Goal: Complete application form

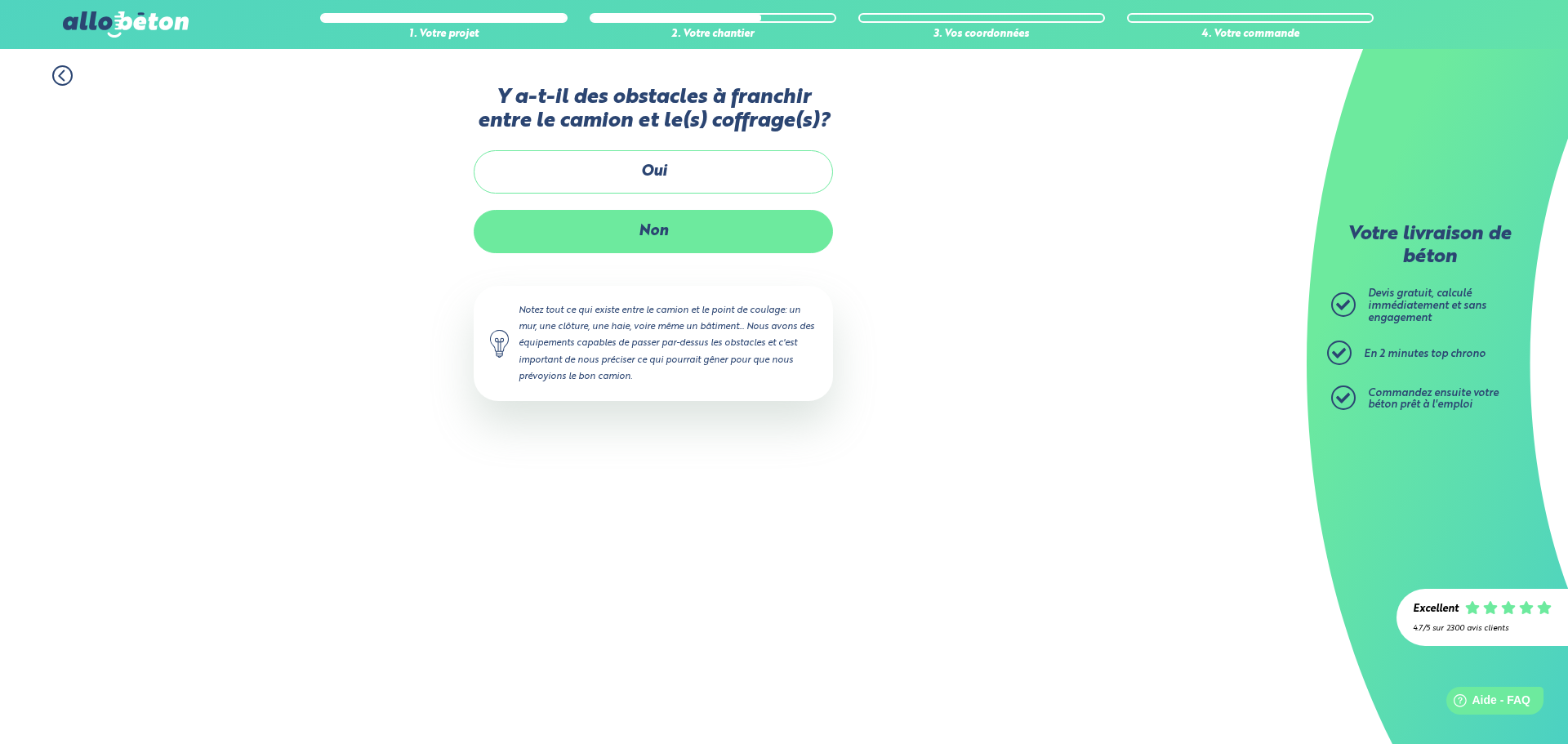
click at [630, 238] on label "Non" at bounding box center [653, 232] width 359 height 43
click at [0, 0] on input "Non" at bounding box center [0, 0] width 0 height 0
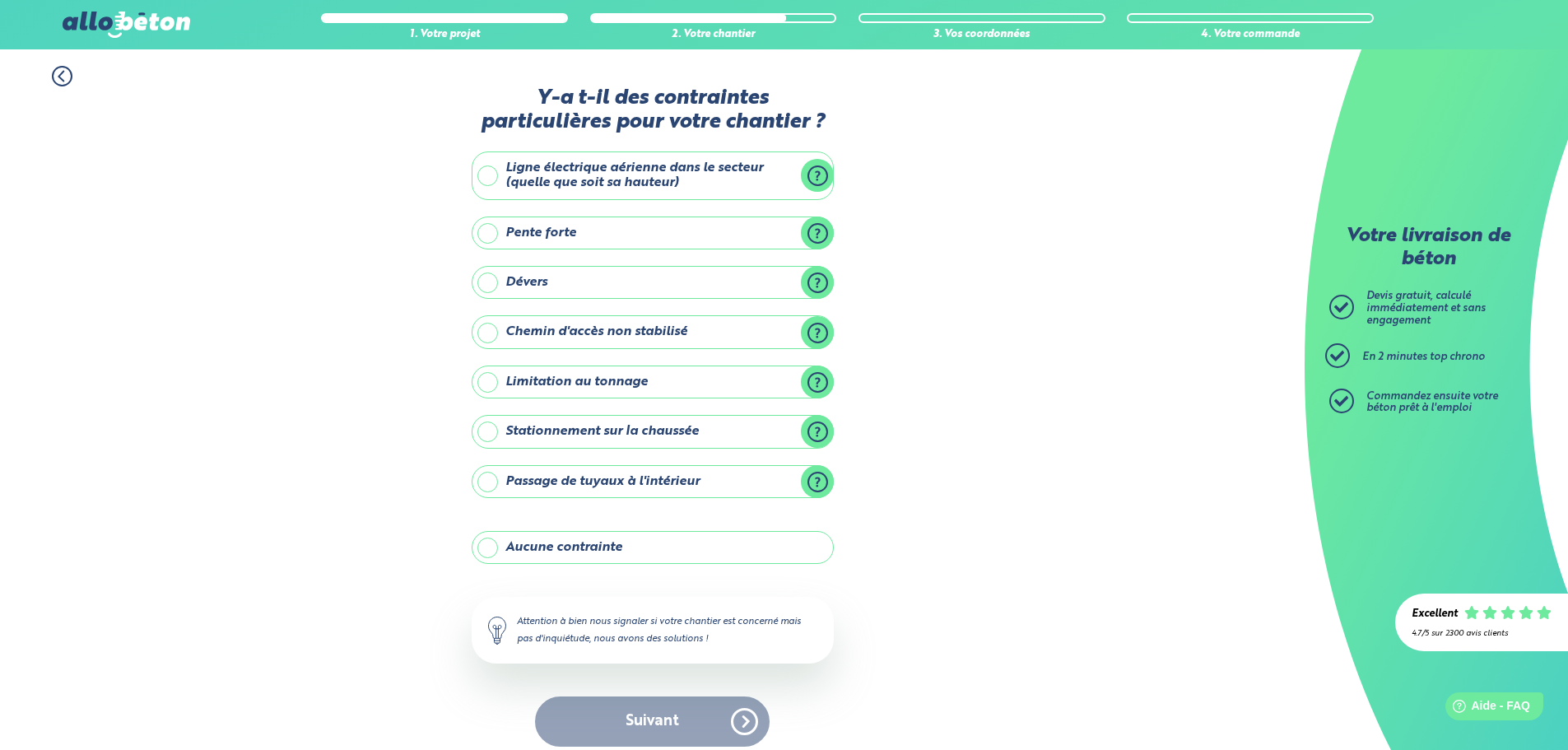
click at [487, 542] on label "Aucune contrainte" at bounding box center [653, 547] width 362 height 33
click at [0, 0] on input "Aucune contrainte" at bounding box center [0, 0] width 0 height 0
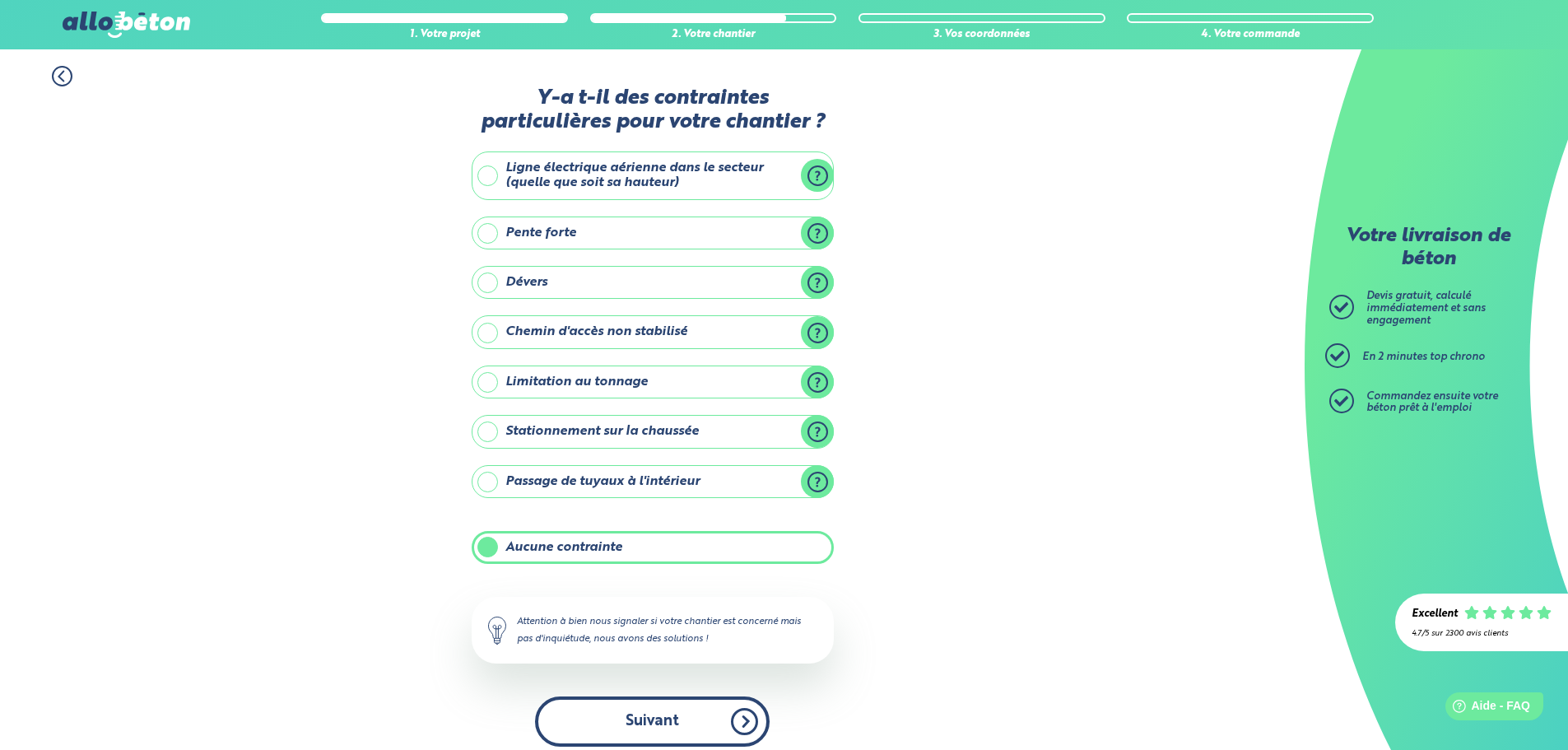
click at [660, 713] on button "Suivant" at bounding box center [652, 722] width 234 height 50
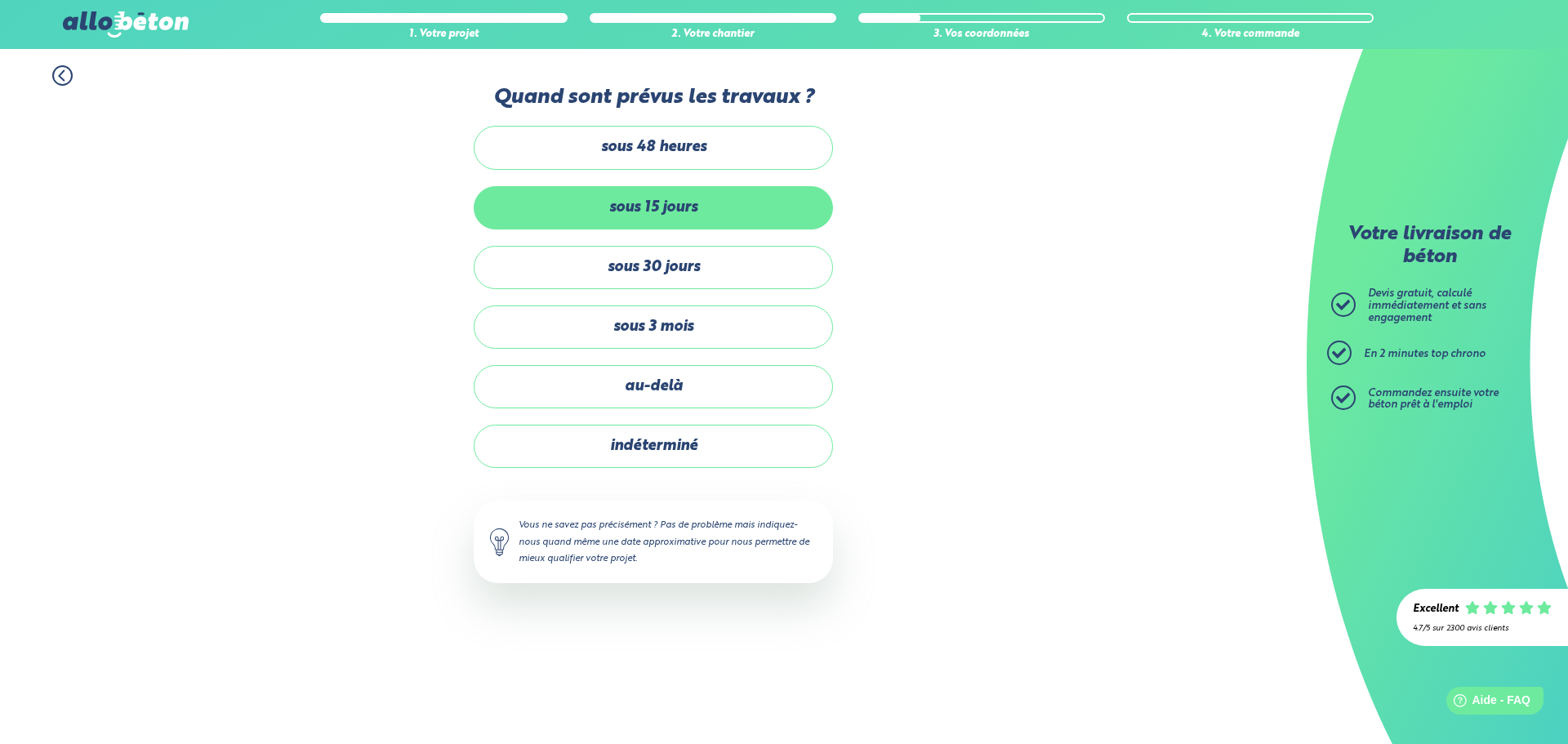
click at [662, 213] on label "sous 15 jours" at bounding box center [653, 208] width 359 height 43
click at [0, 0] on input "sous 15 jours" at bounding box center [0, 0] width 0 height 0
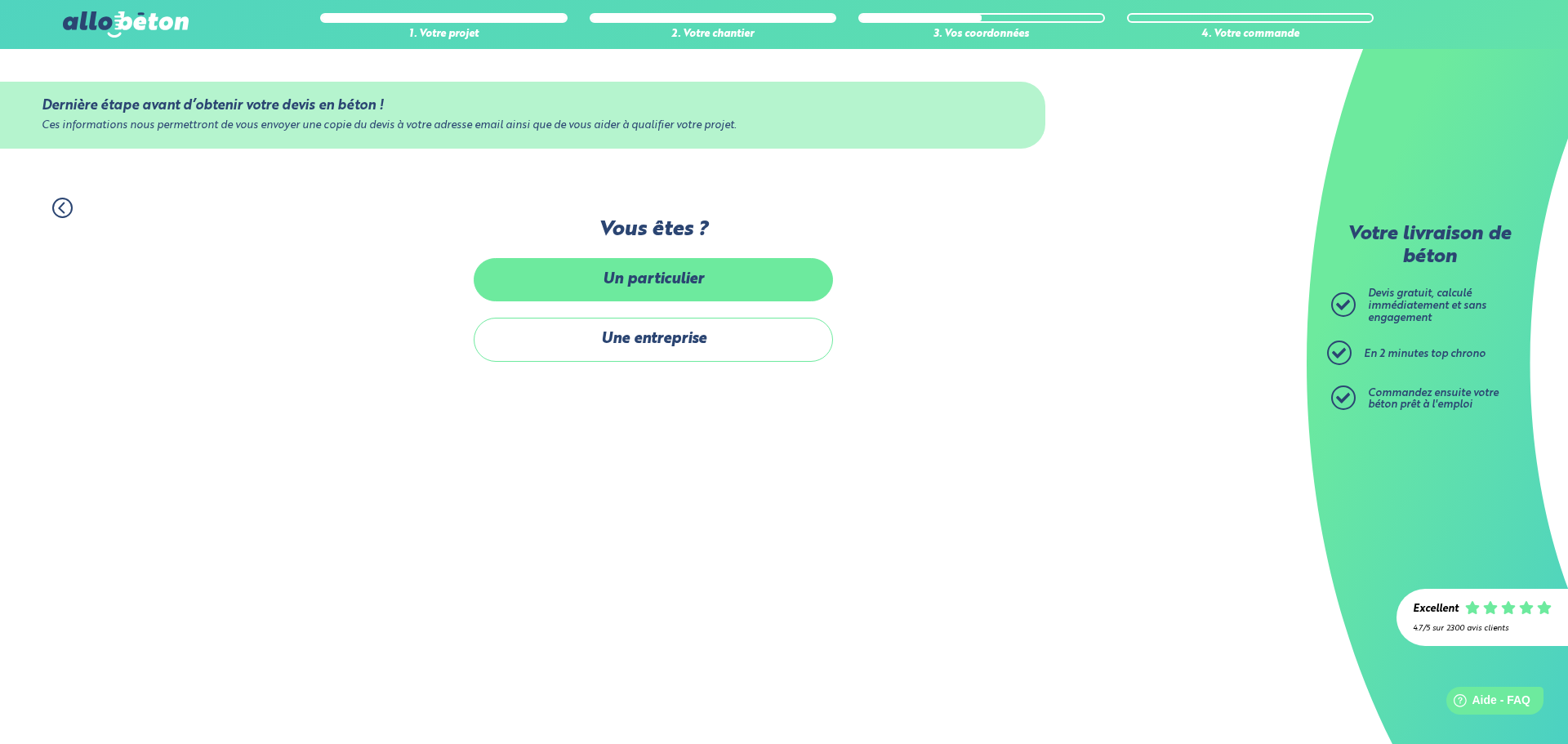
click at [675, 276] on label "Un particulier" at bounding box center [653, 280] width 359 height 43
click at [618, 272] on label "Un particulier" at bounding box center [653, 280] width 359 height 43
click at [0, 0] on input "Un particulier" at bounding box center [0, 0] width 0 height 0
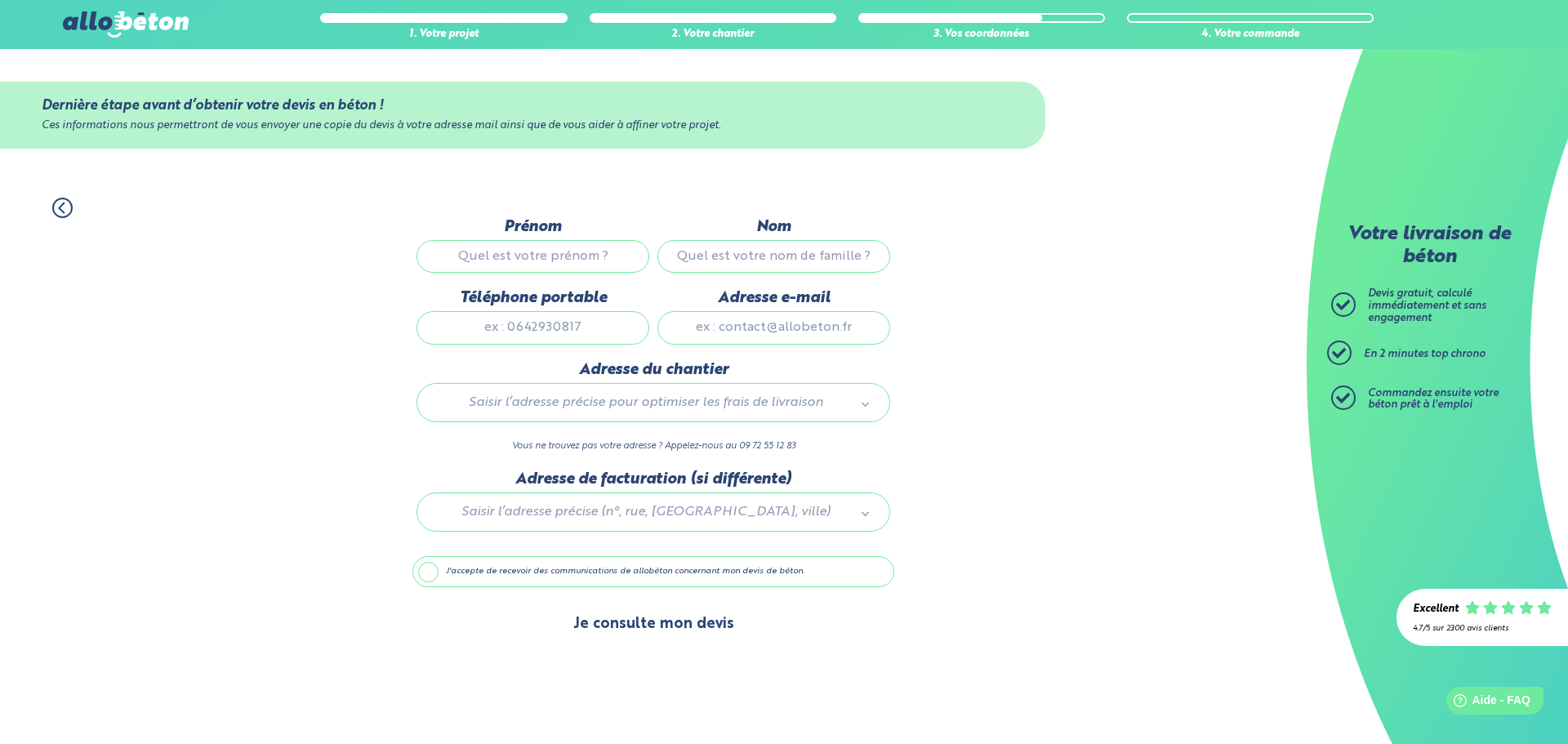
click at [691, 629] on button "Je consulte mon devis" at bounding box center [653, 624] width 193 height 42
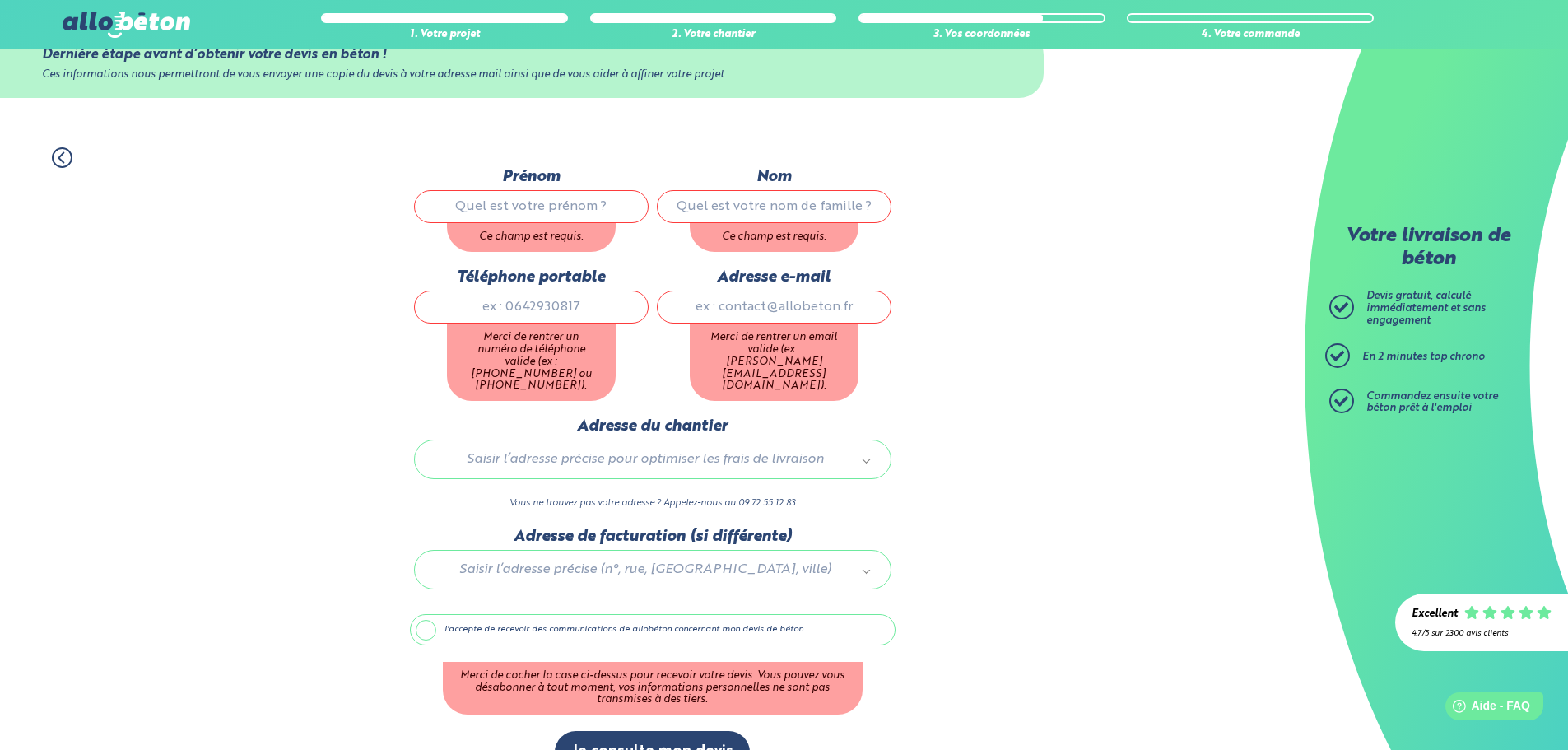
scroll to position [80, 0]
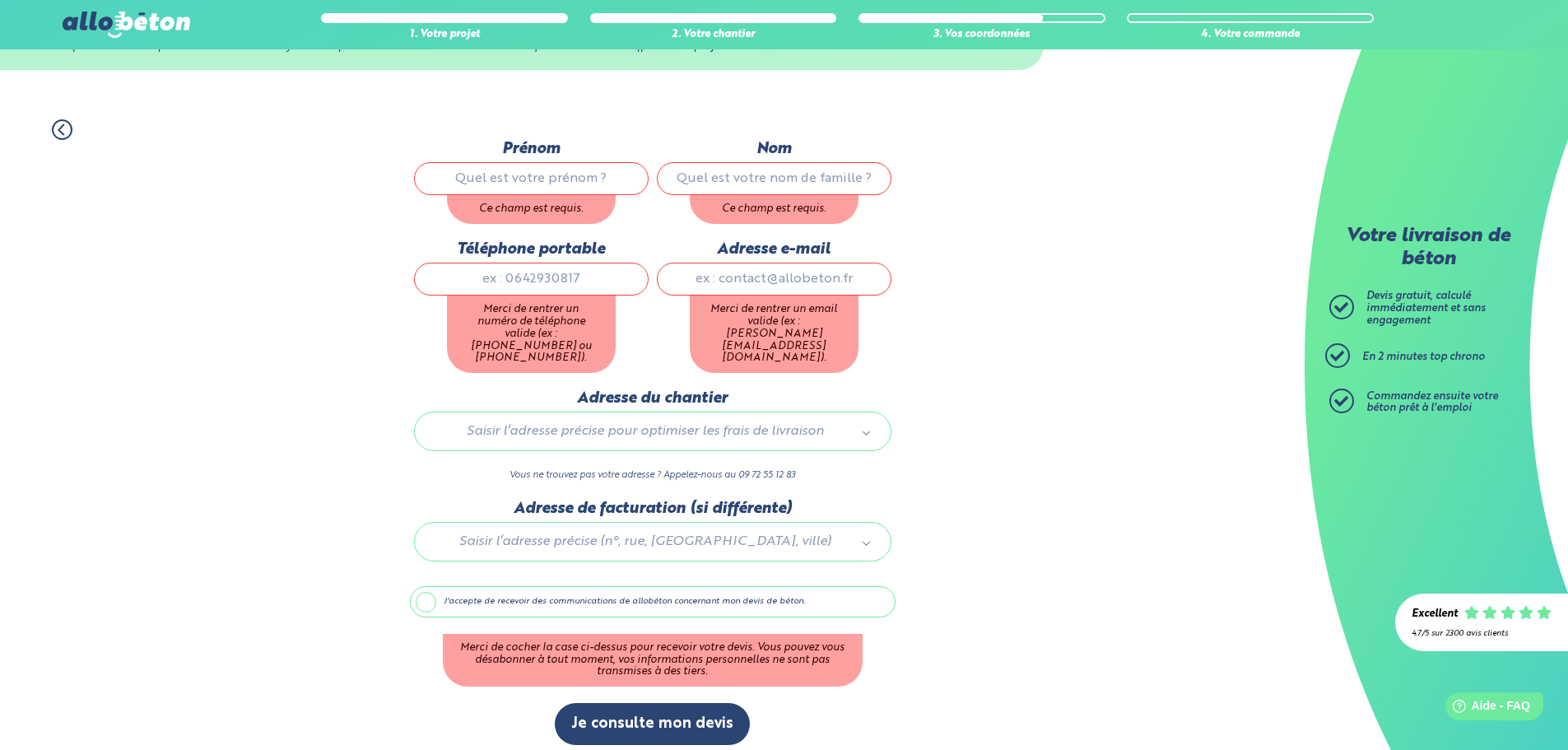
click at [560, 178] on input "Prénom" at bounding box center [531, 178] width 234 height 33
click at [587, 176] on input "chrtistophe" at bounding box center [531, 178] width 234 height 33
type input "[PERSON_NAME]"
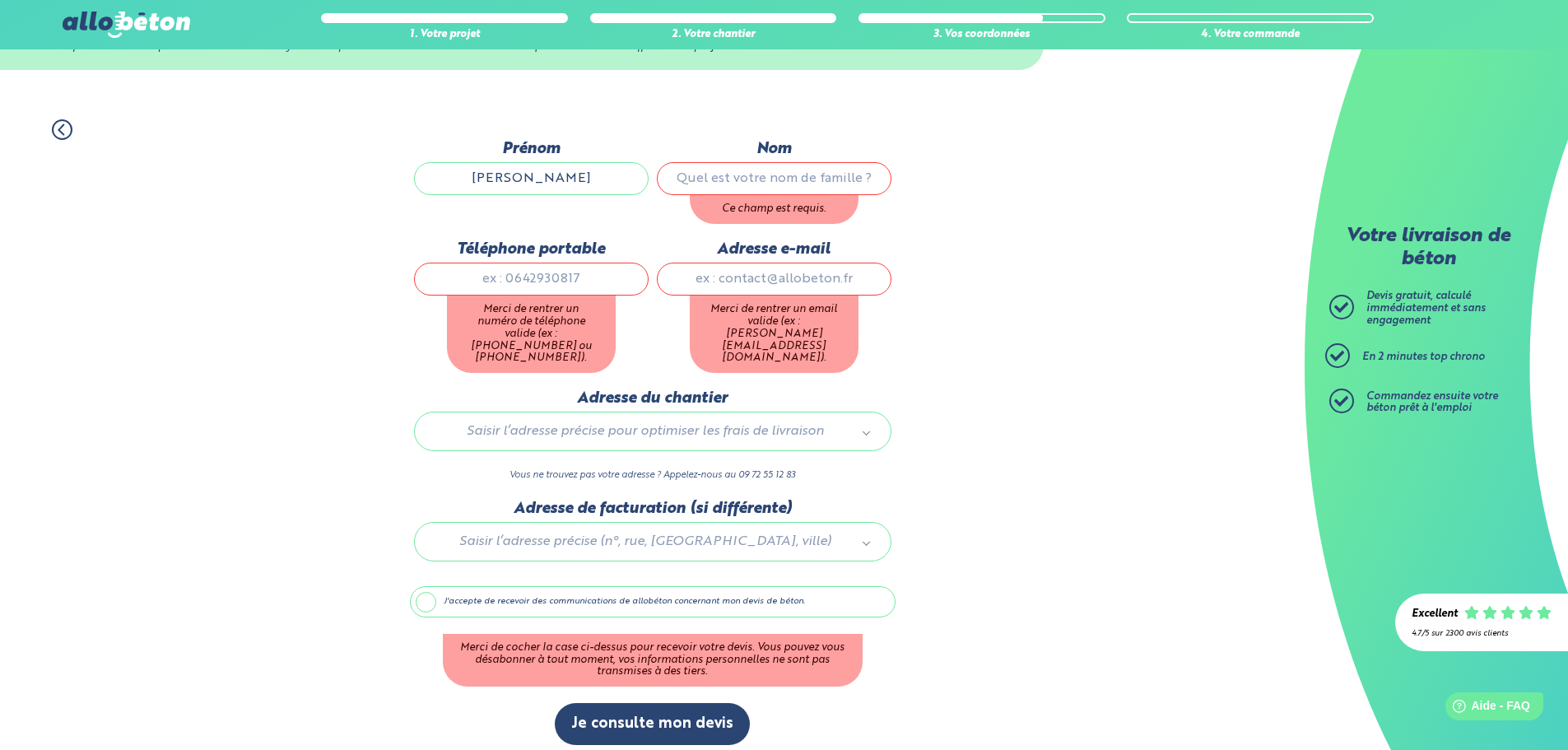
click at [779, 188] on input "Nom" at bounding box center [774, 178] width 234 height 33
type input "m"
type input "monrond"
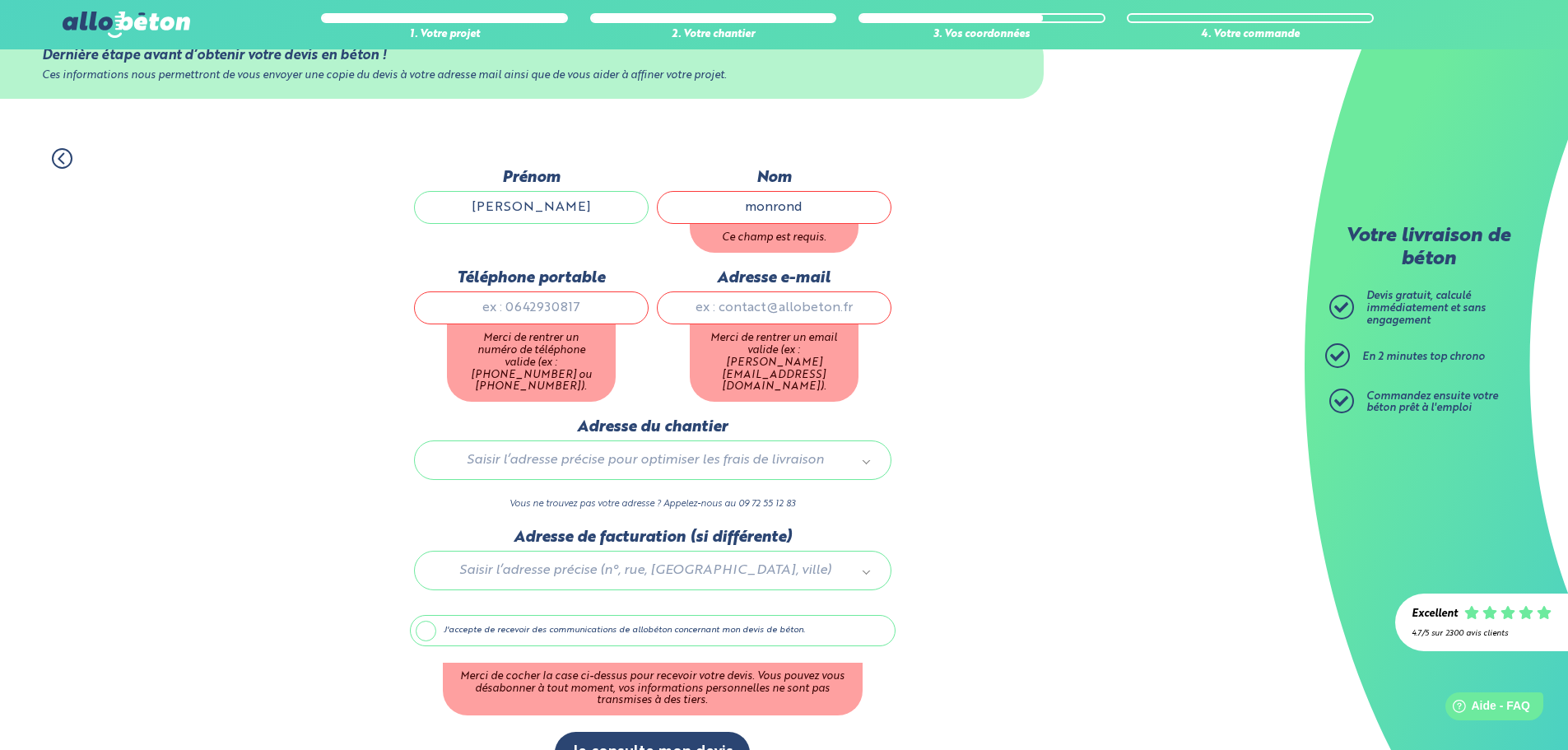
click at [530, 291] on input "Téléphone portable" at bounding box center [531, 307] width 234 height 33
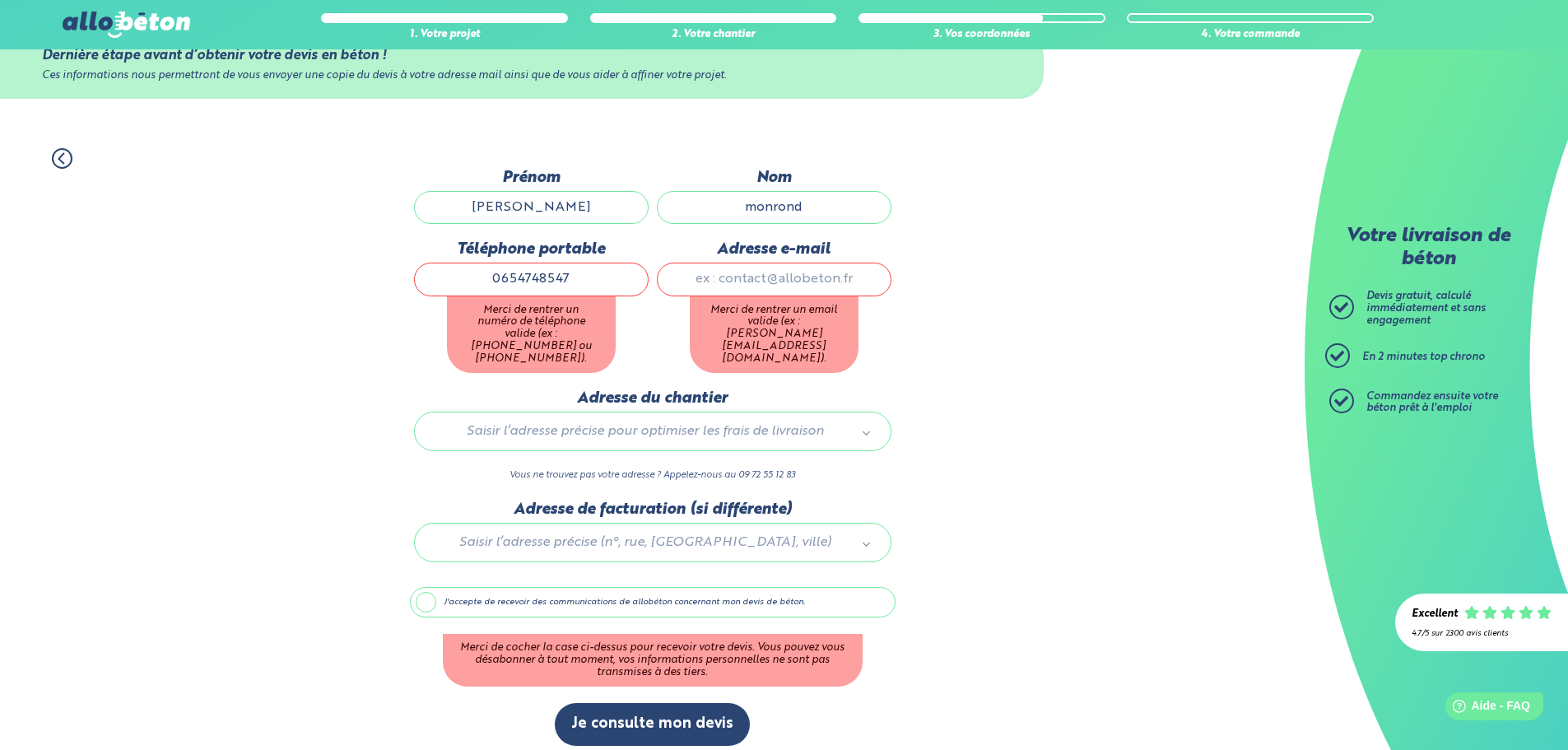
type input "0654748547"
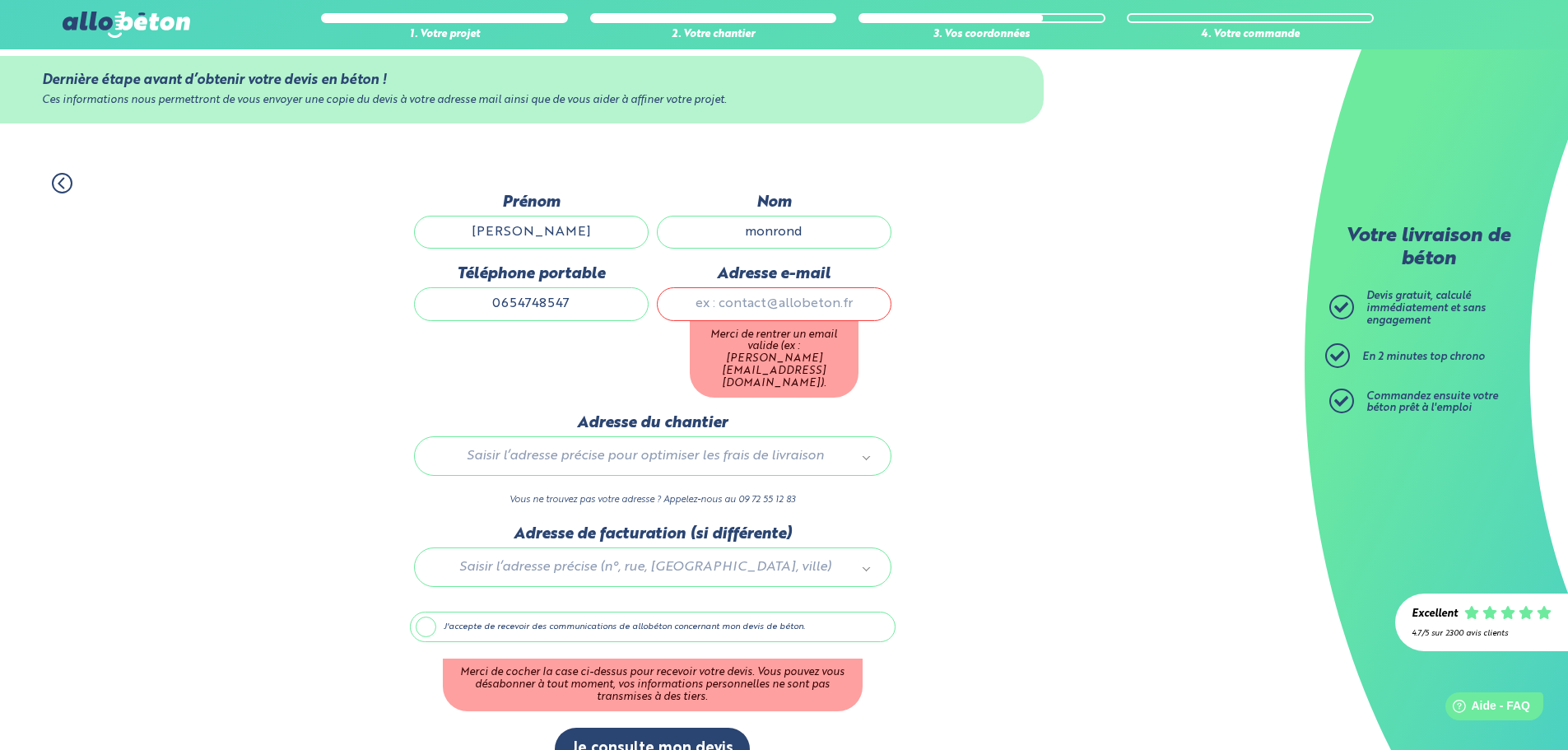
click at [738, 276] on div "Adresse e-mail Merci de rentrer un email valide (ex : [PERSON_NAME][EMAIL_ADDRE…" at bounding box center [774, 340] width 243 height 149
type input "b"
type input "[EMAIL_ADDRESS][DOMAIN_NAME]"
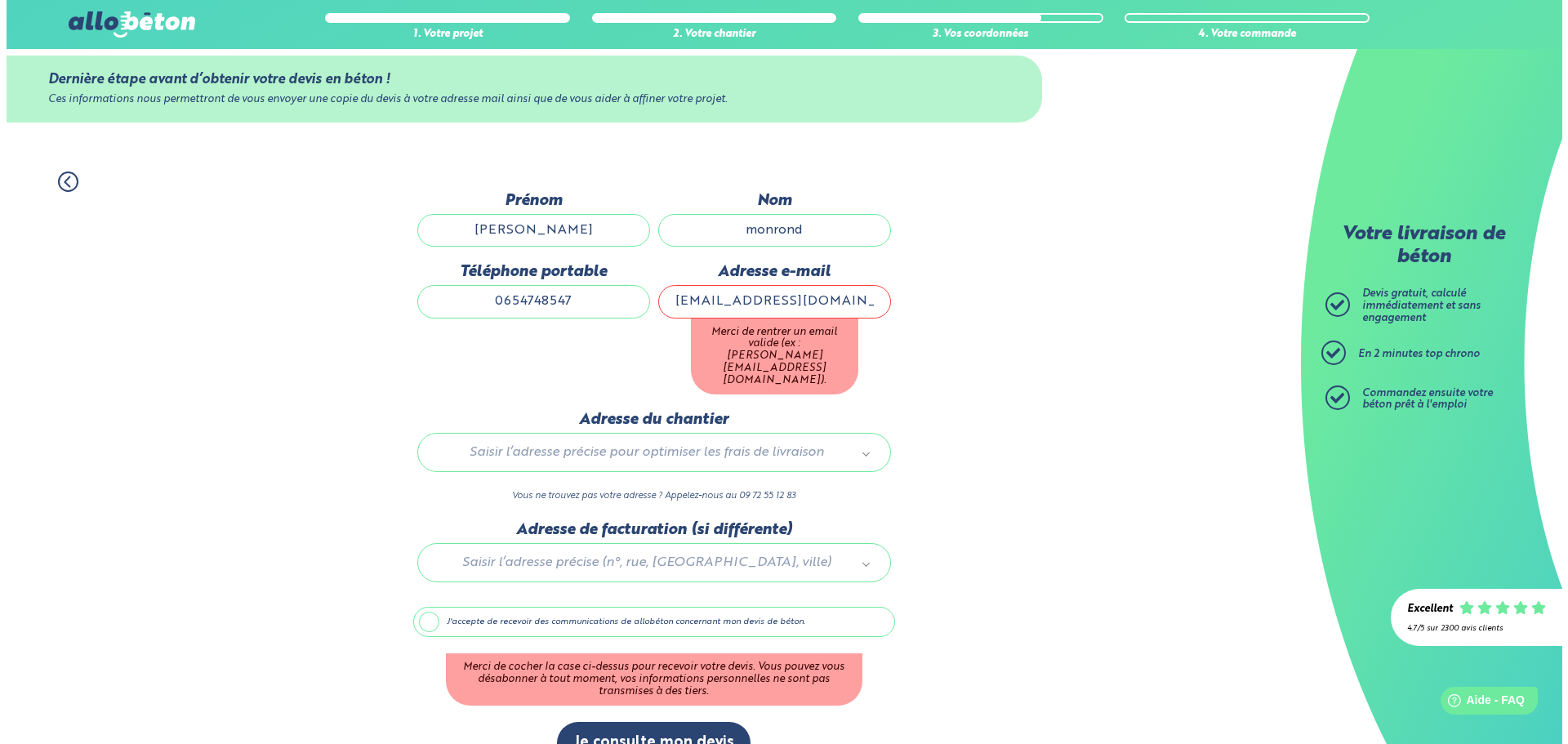
scroll to position [0, 0]
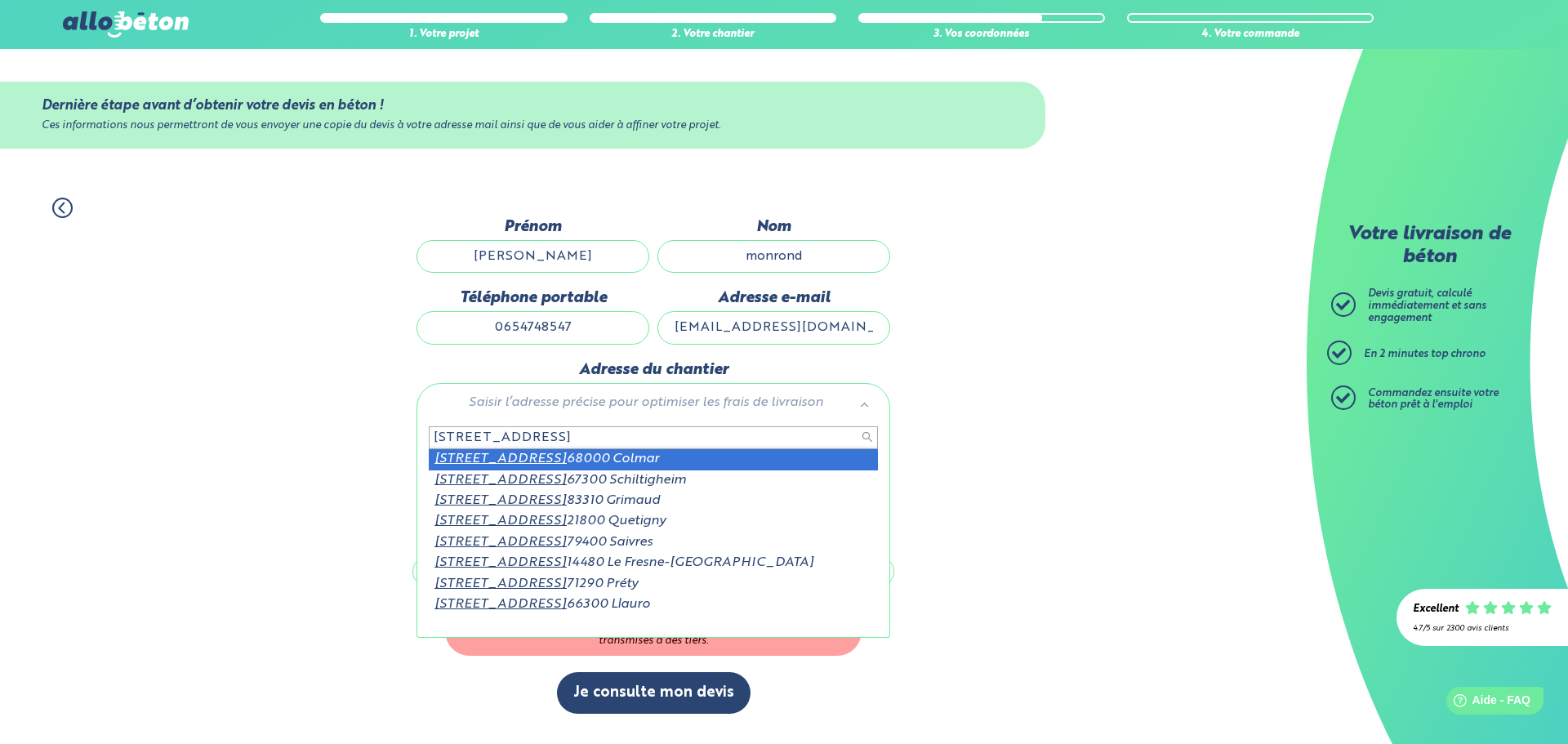
type input "[STREET_ADDRESS]"
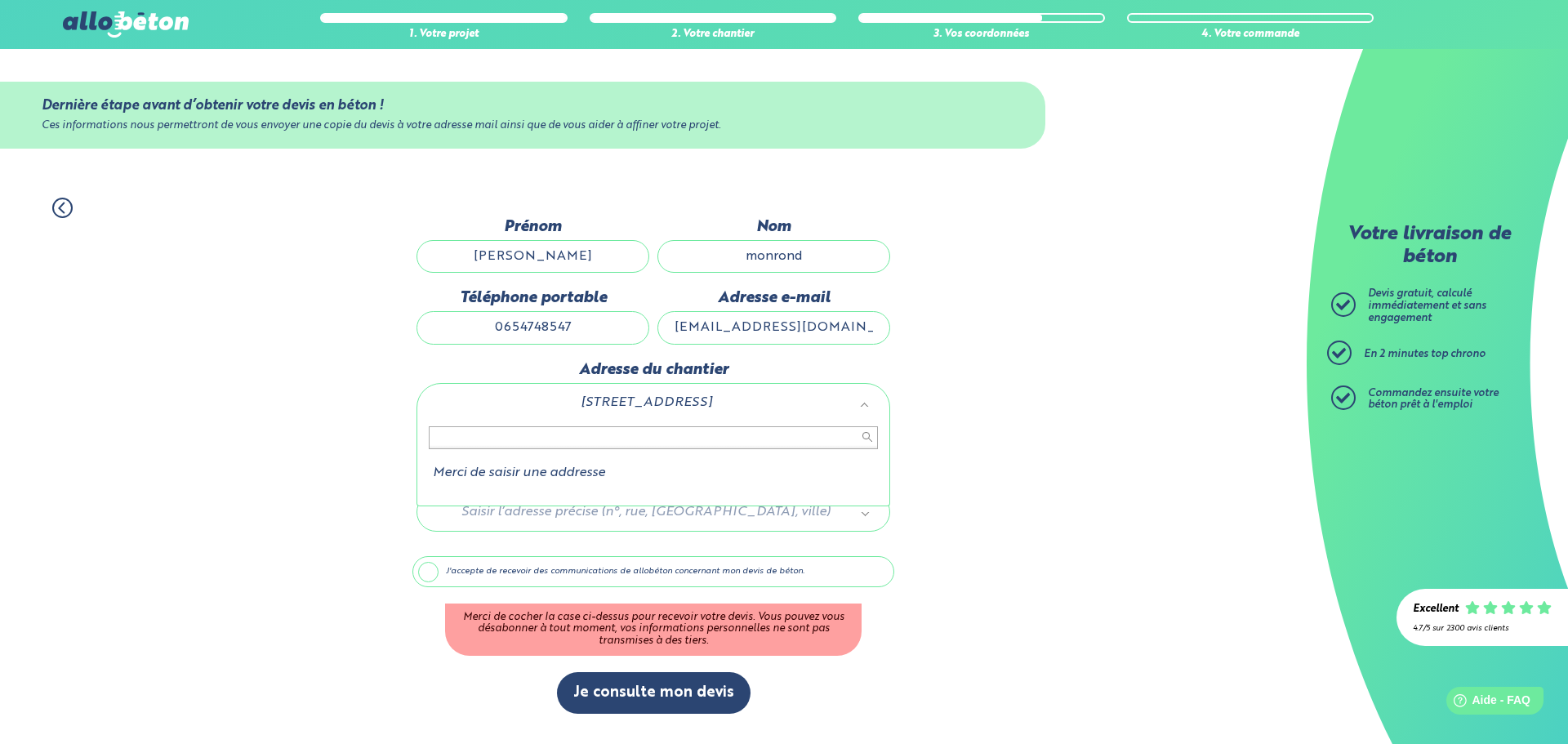
click at [581, 435] on input "text" at bounding box center [652, 438] width 449 height 23
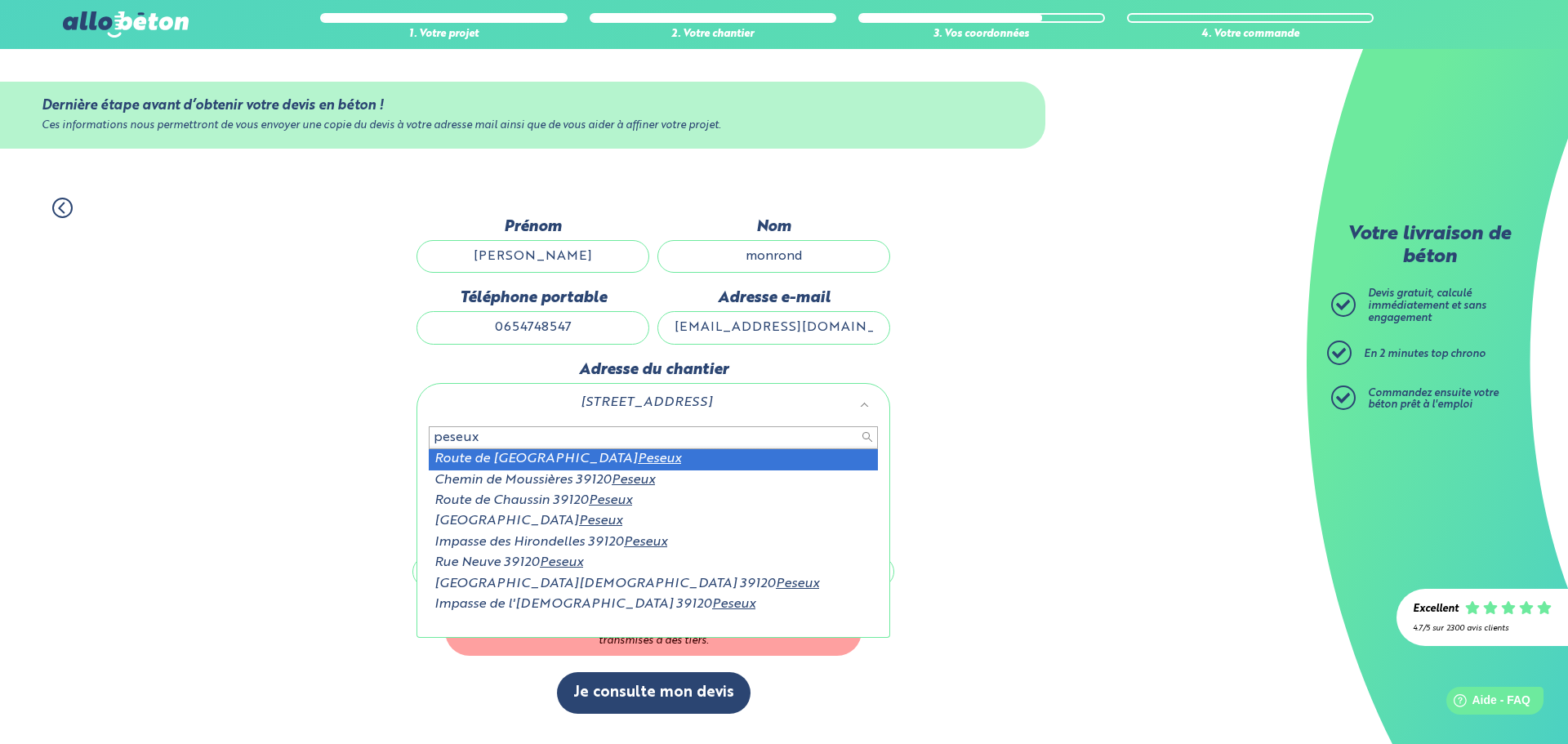
type input "peseux"
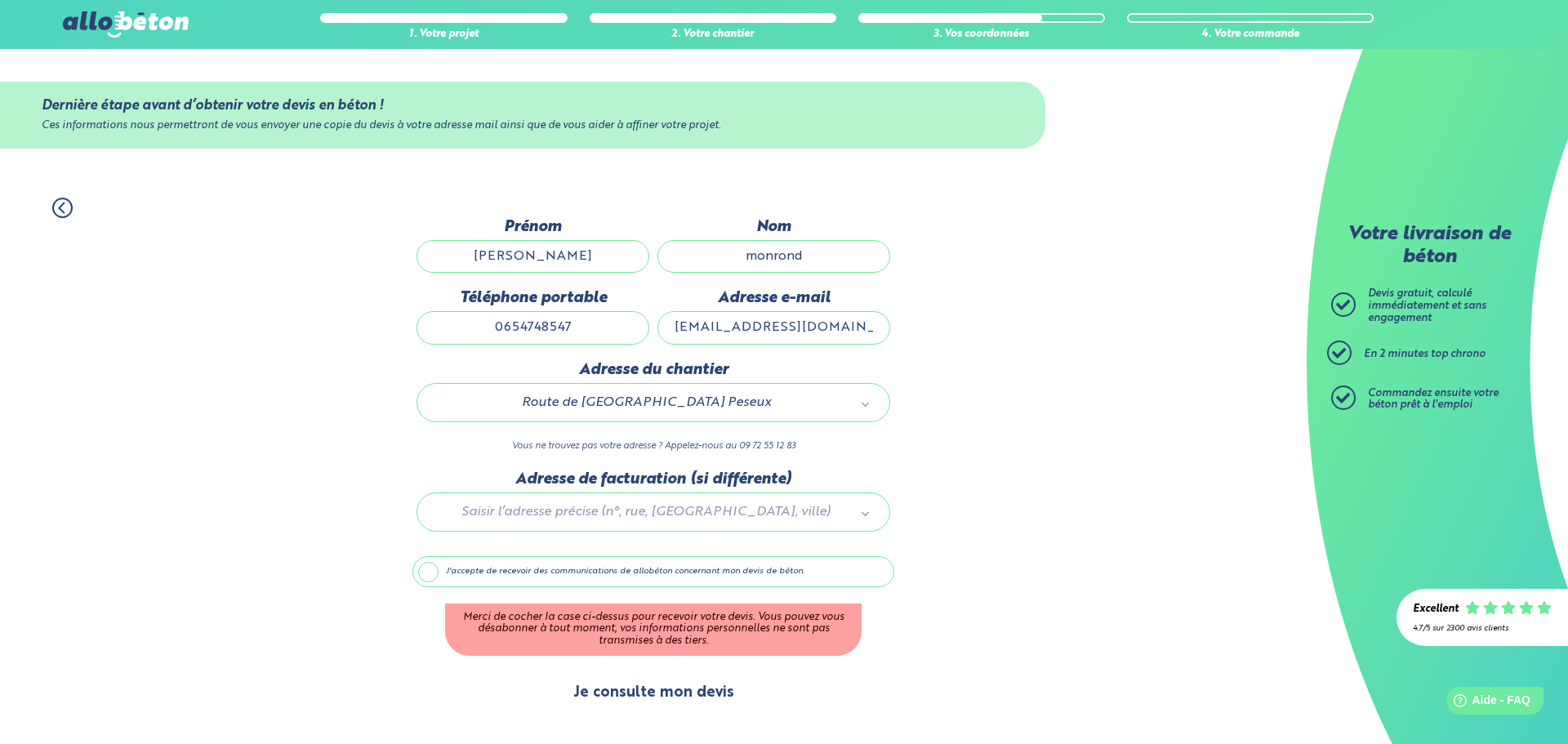
click at [649, 698] on button "Je consulte mon devis" at bounding box center [653, 693] width 193 height 42
click at [428, 570] on label "J'accepte de recevoir des communications de allobéton concernant mon devis de b…" at bounding box center [653, 571] width 481 height 31
click at [0, 0] on input "J'accepte de recevoir des communications de allobéton concernant mon devis de b…" at bounding box center [0, 0] width 0 height 0
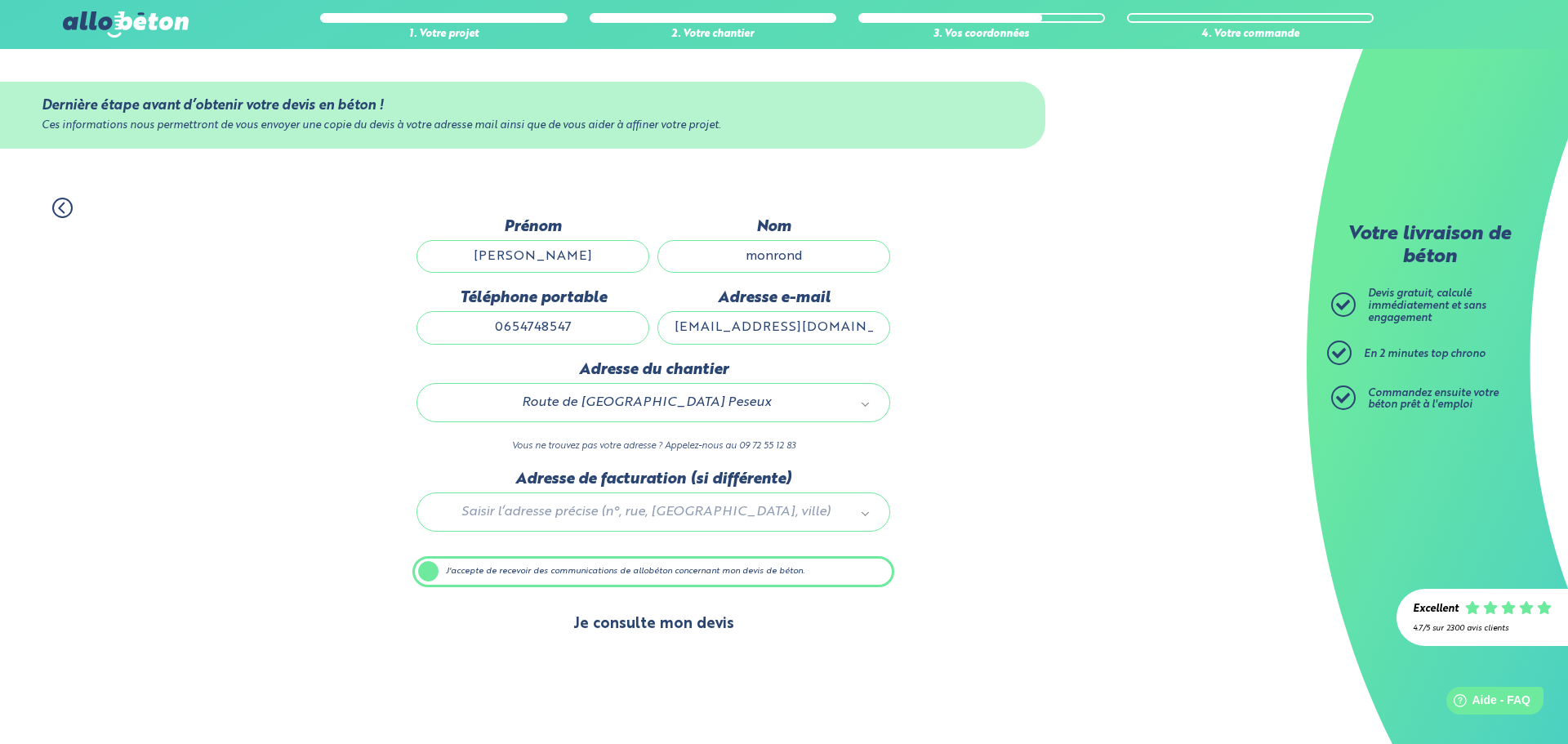
click at [631, 625] on button "Je consulte mon devis" at bounding box center [653, 624] width 193 height 42
